Goal: Transaction & Acquisition: Obtain resource

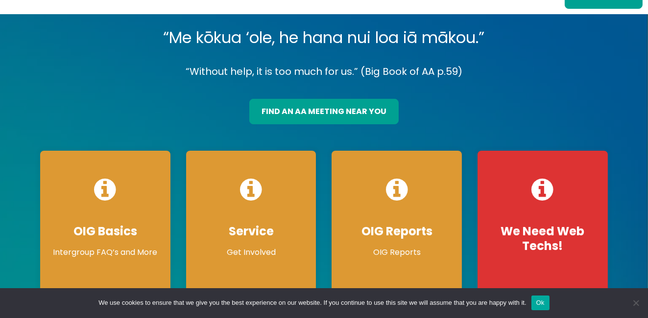
scroll to position [78, 0]
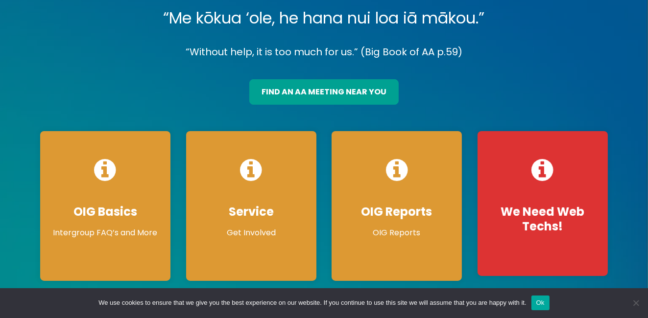
click at [535, 305] on button "Ok" at bounding box center [540, 303] width 18 height 15
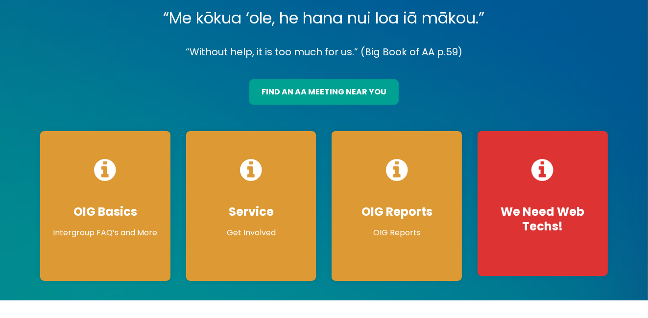
click at [630, 227] on span at bounding box center [324, 148] width 648 height 306
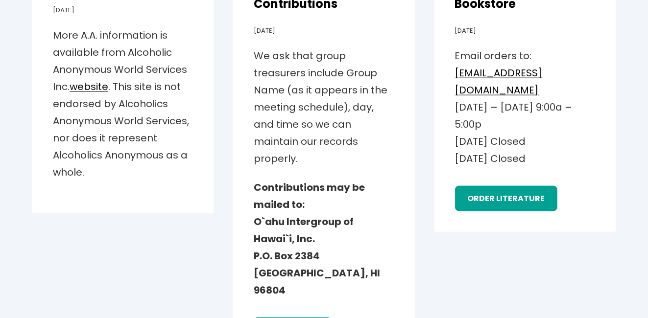
scroll to position [1410, 0]
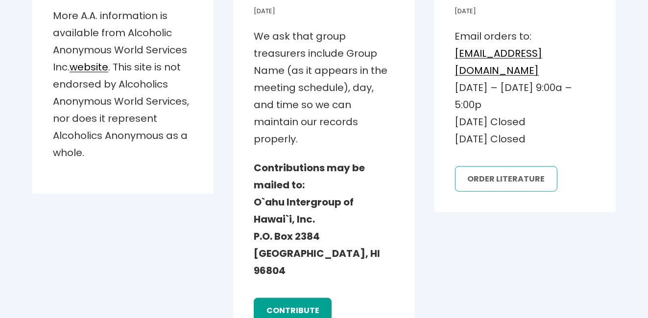
click at [505, 187] on link "order literature" at bounding box center [506, 179] width 102 height 25
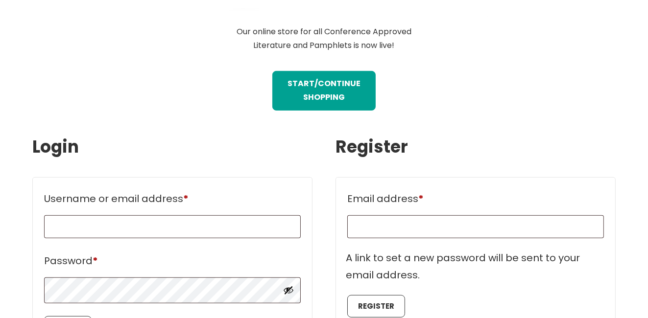
scroll to position [431, 0]
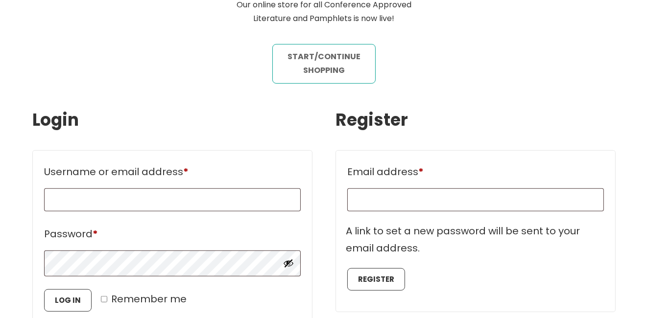
click at [324, 58] on link "STart/continue shopping" at bounding box center [323, 63] width 103 height 39
